Goal: Find specific page/section: Find specific page/section

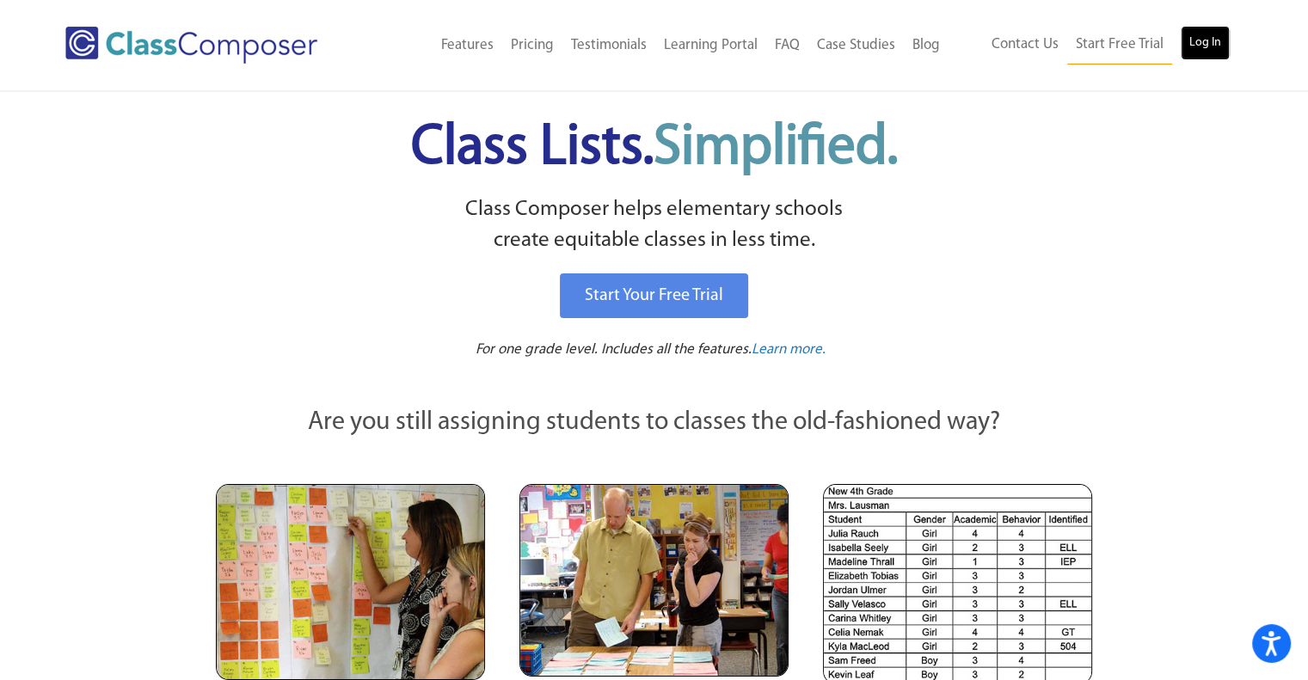
click at [1210, 35] on link "Log In" at bounding box center [1205, 43] width 49 height 34
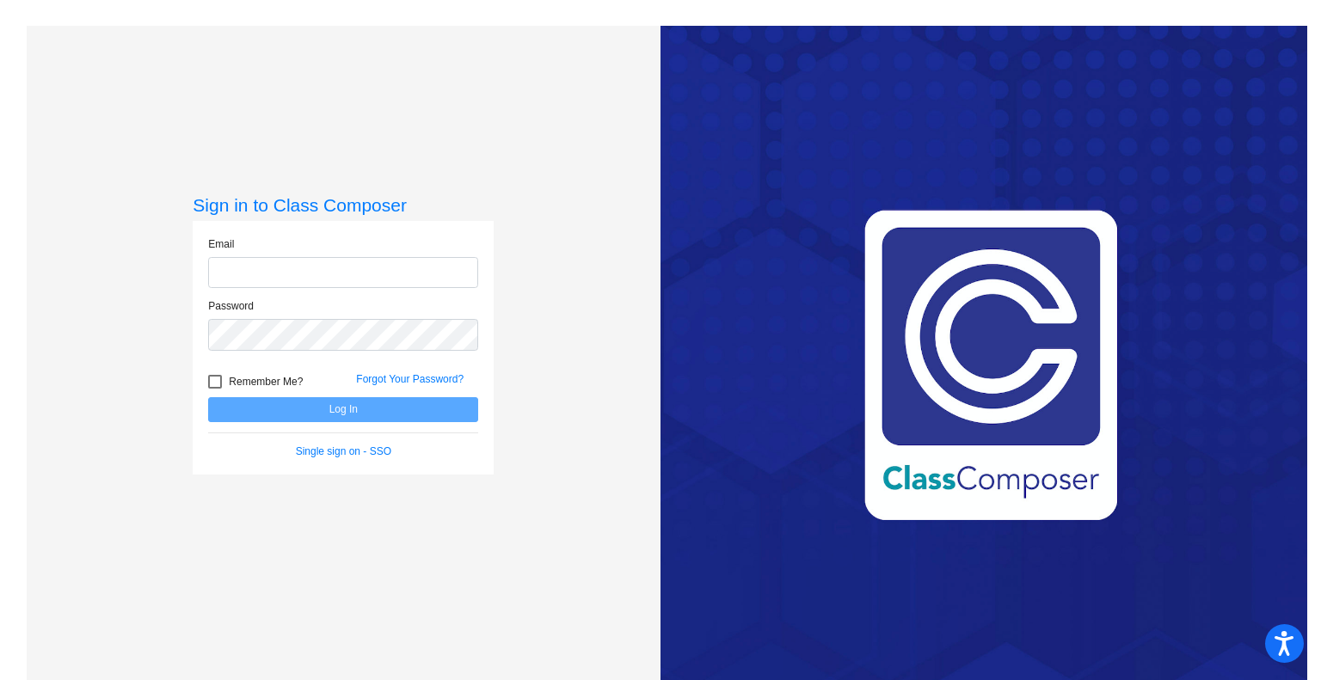
type input "[EMAIL_ADDRESS][DOMAIN_NAME]"
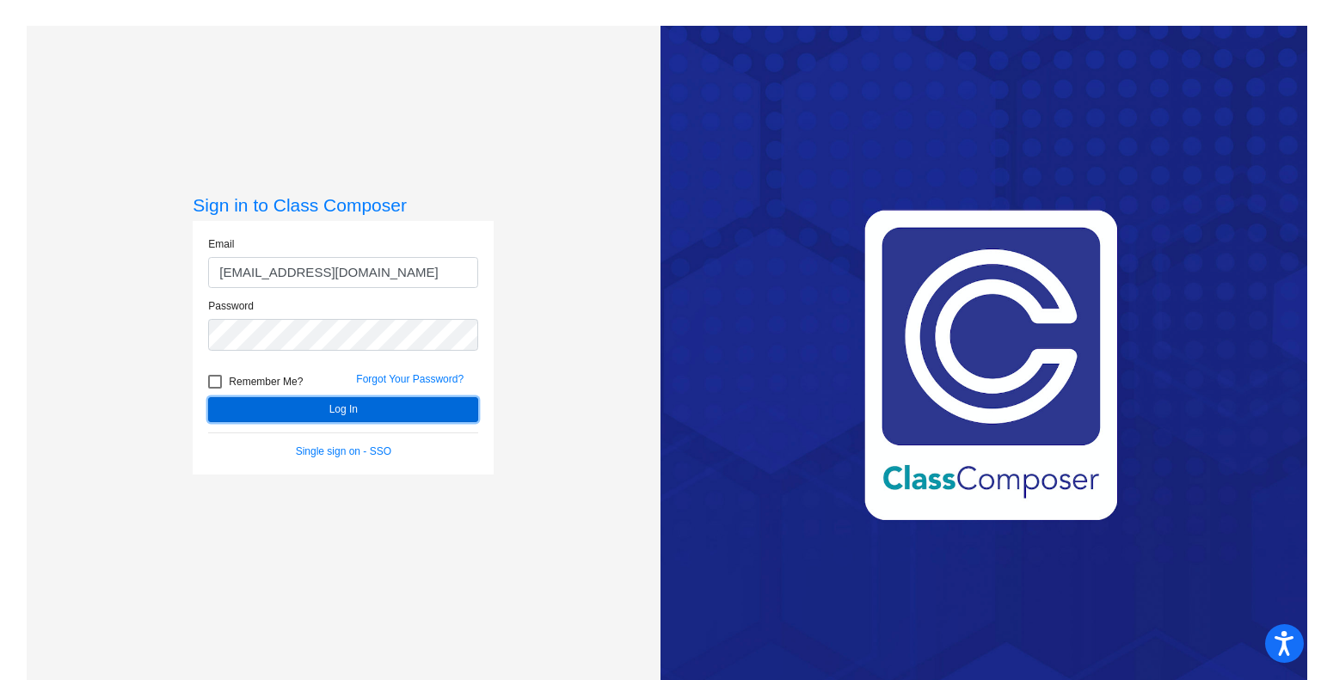
click at [292, 420] on button "Log In" at bounding box center [343, 409] width 270 height 25
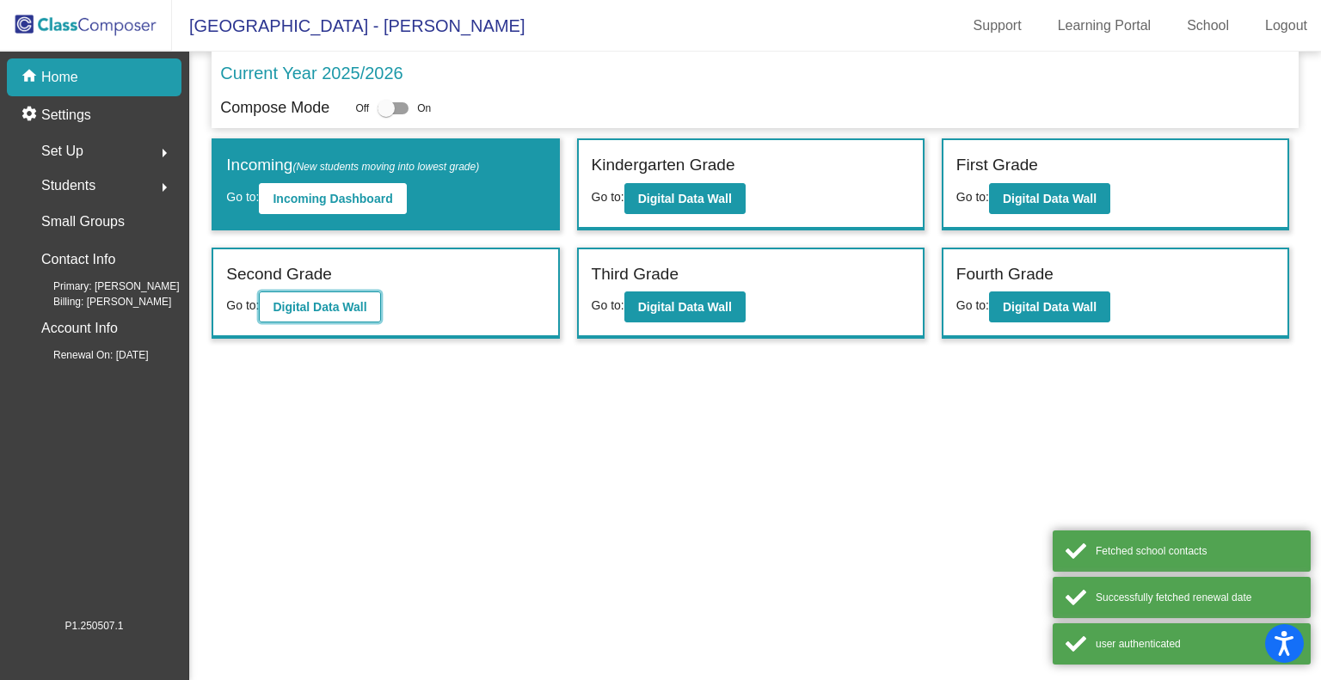
click at [286, 295] on button "Digital Data Wall" at bounding box center [319, 307] width 121 height 31
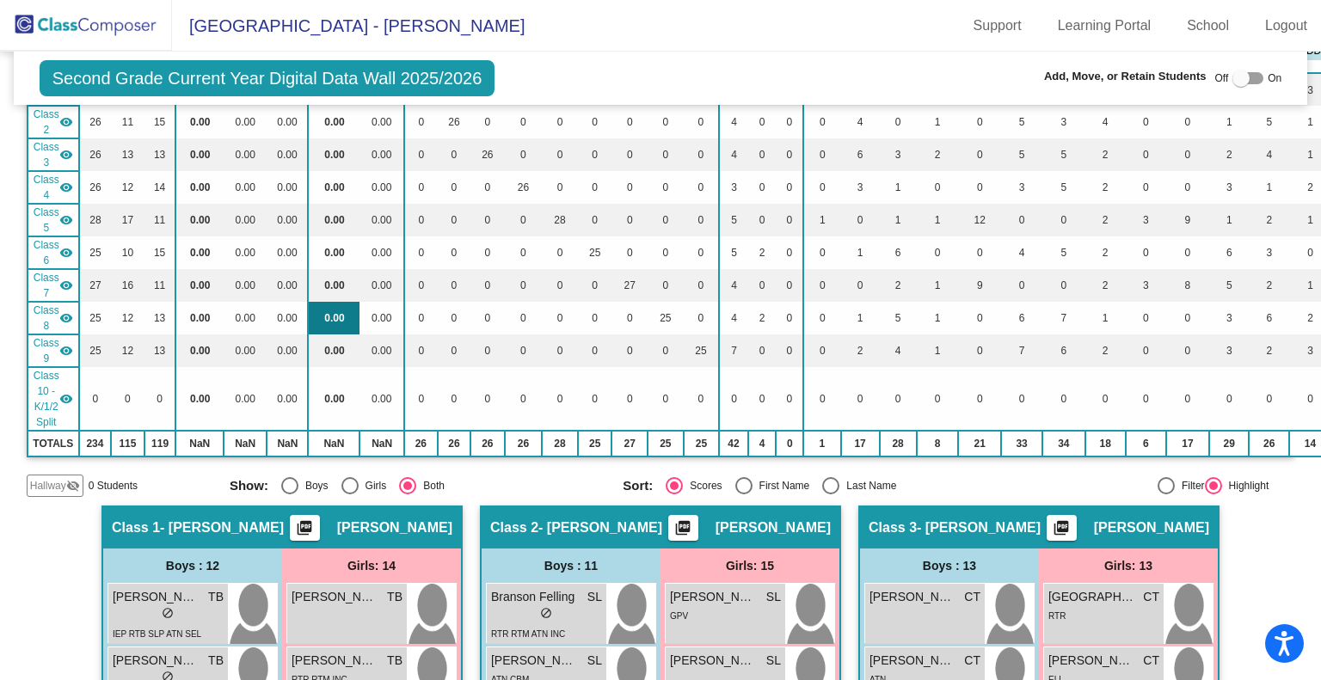
scroll to position [193, 0]
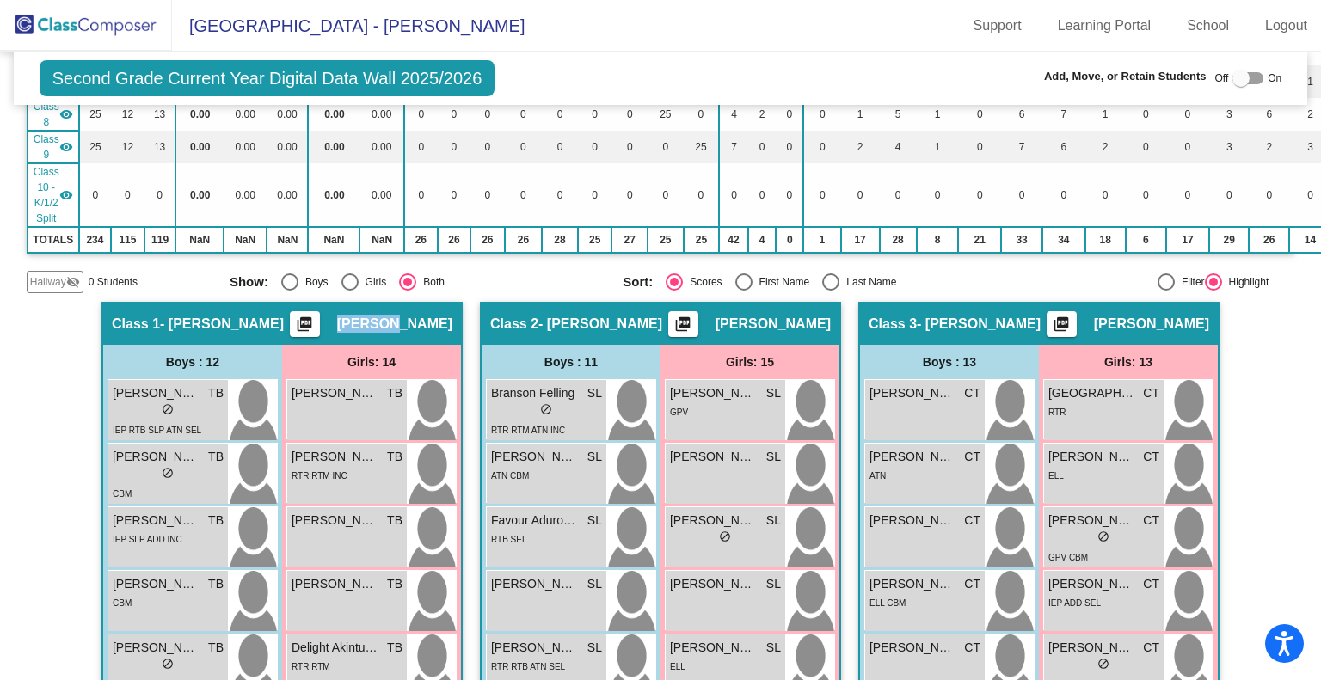
scroll to position [0, 0]
